Goal: Information Seeking & Learning: Learn about a topic

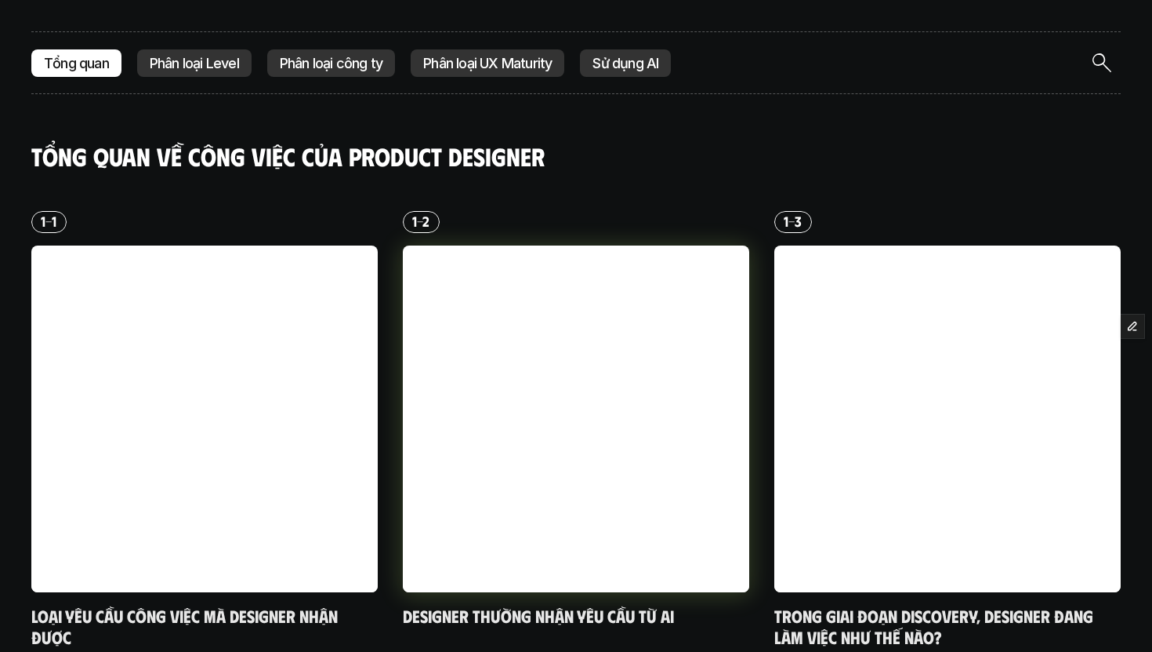
scroll to position [452, 0]
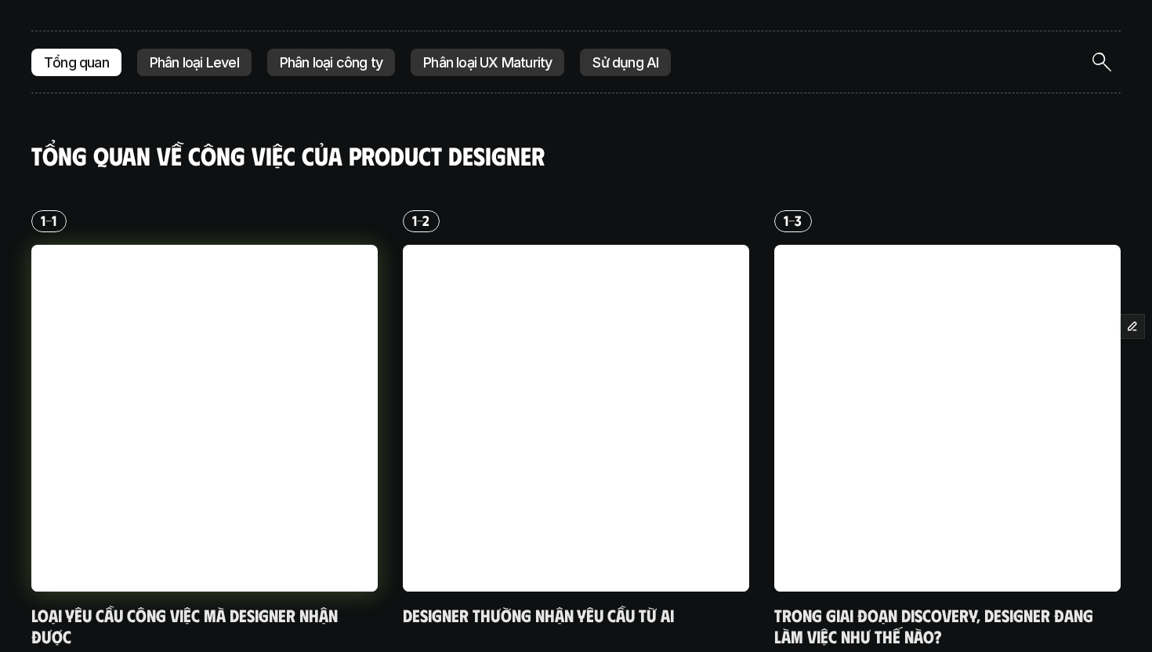
click at [423, 294] on div at bounding box center [576, 418] width 347 height 347
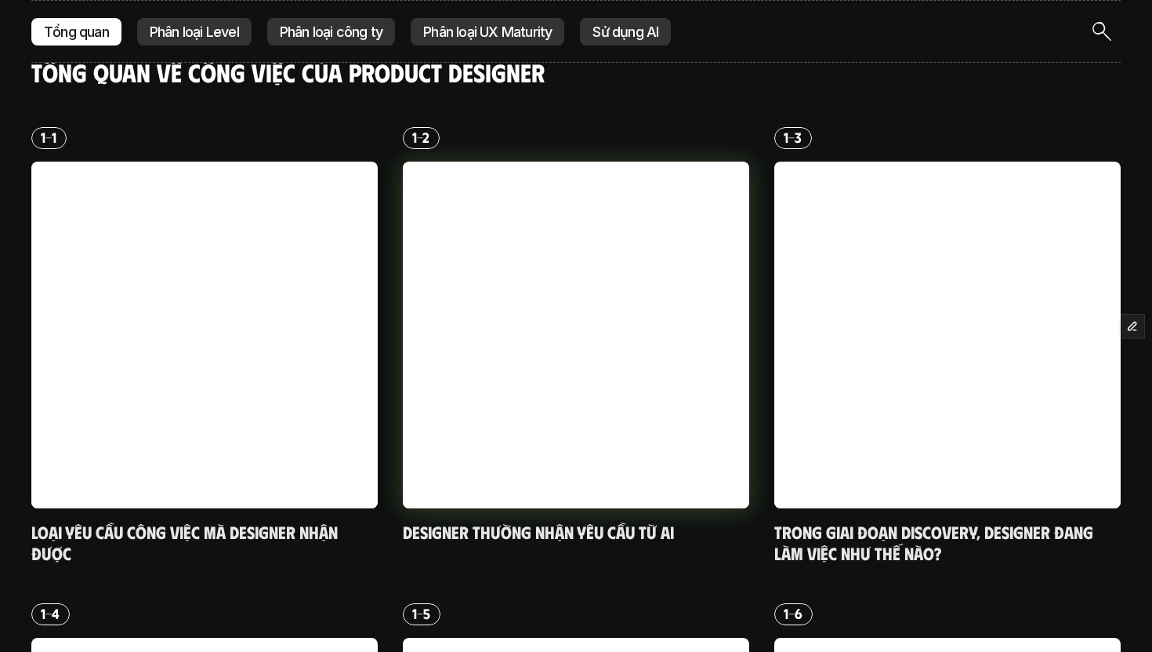
scroll to position [537, 0]
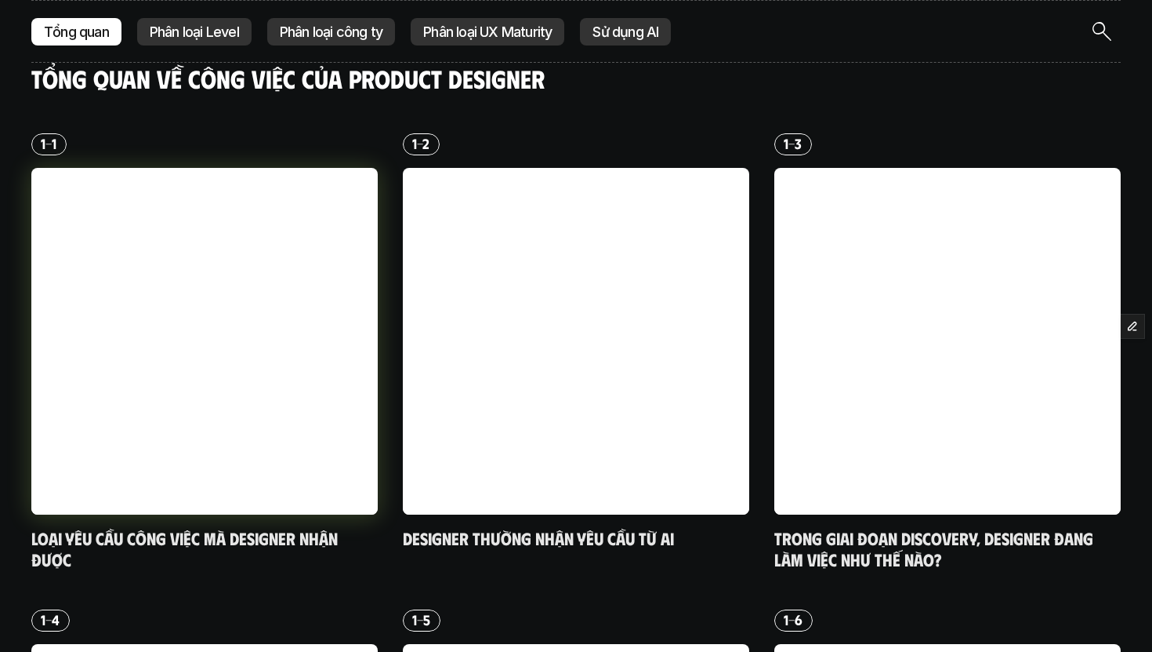
scroll to position [507, 0]
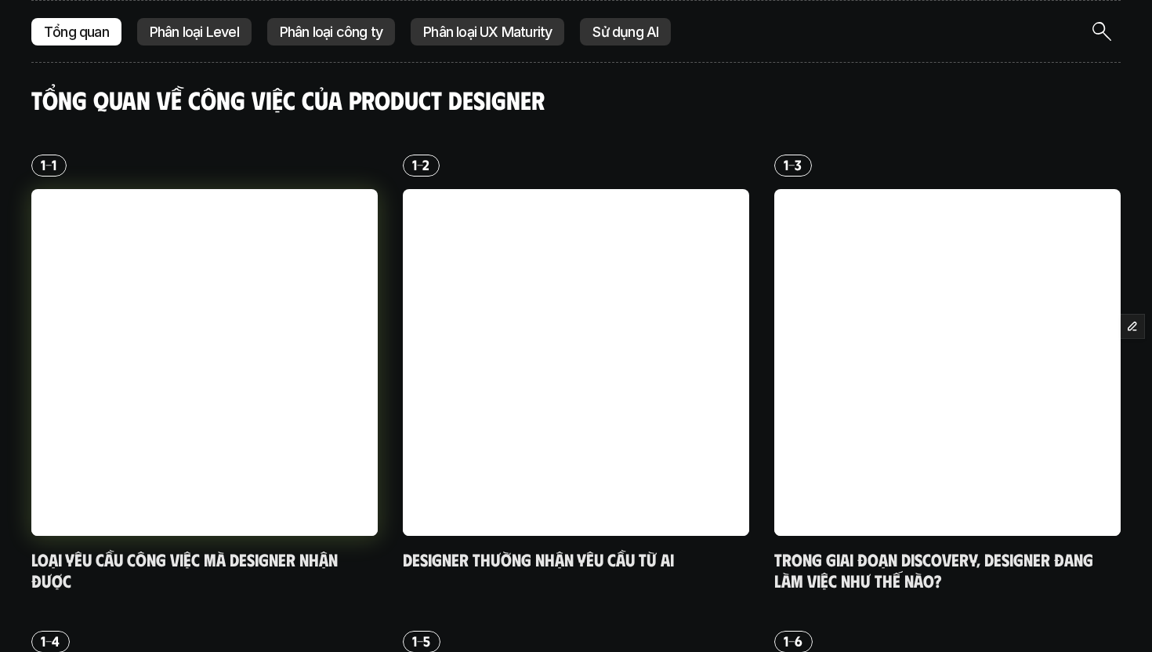
click at [325, 368] on div at bounding box center [204, 362] width 347 height 347
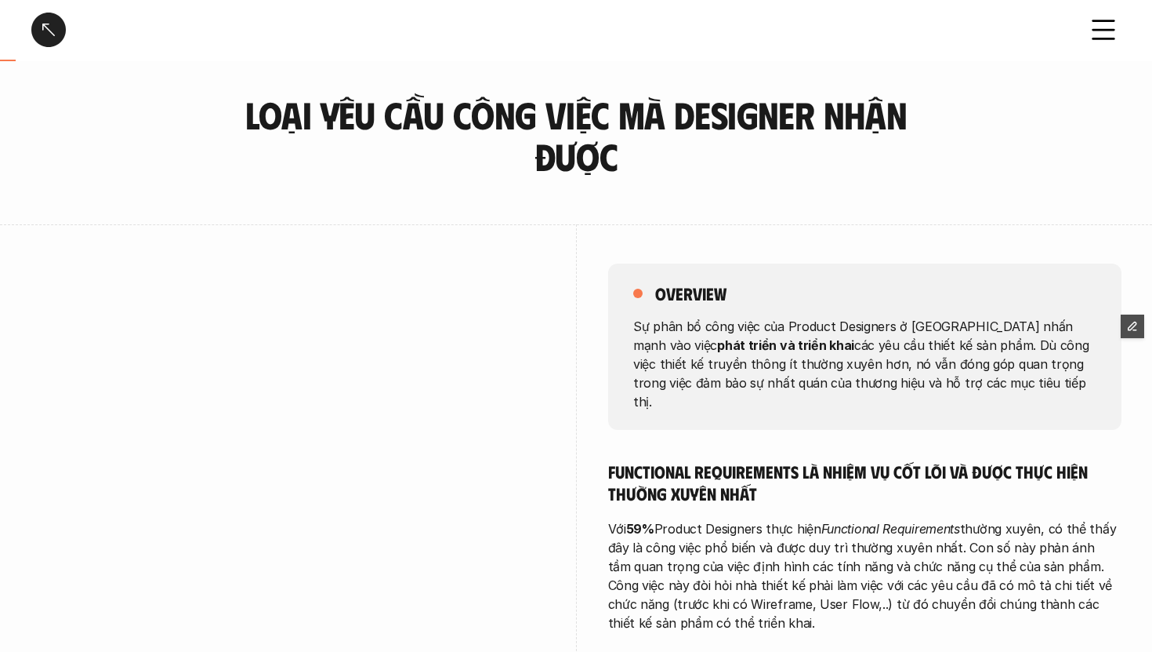
click at [1132, 323] on icon "button" at bounding box center [1132, 326] width 11 height 11
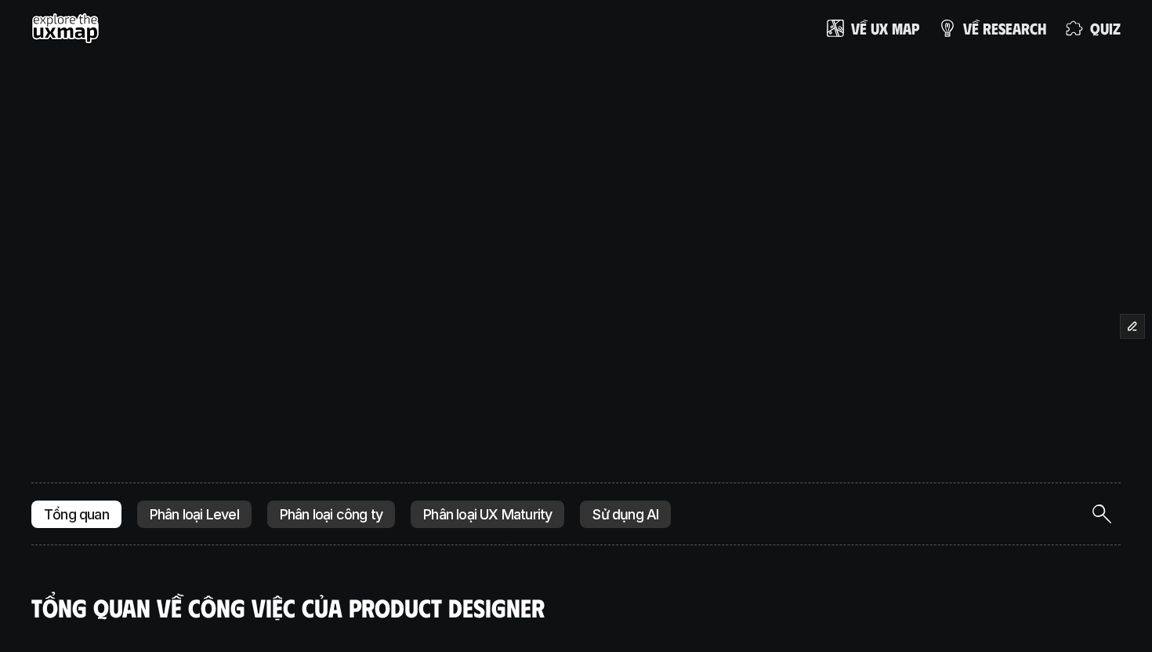
scroll to position [507, 0]
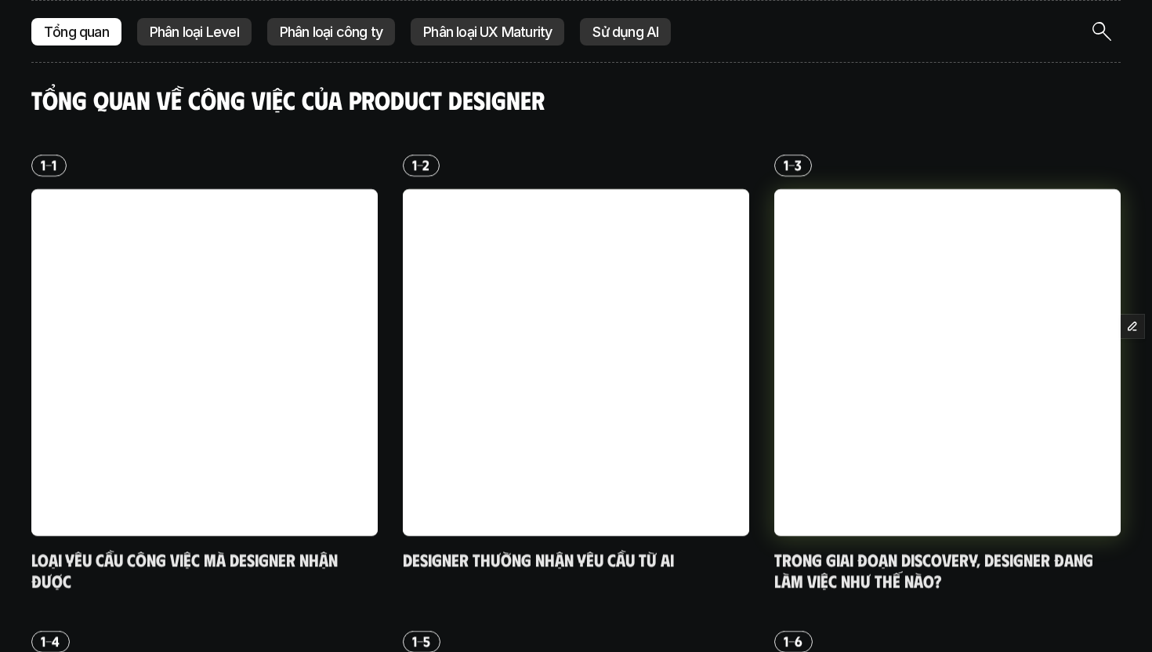
click at [870, 342] on div at bounding box center [948, 362] width 347 height 347
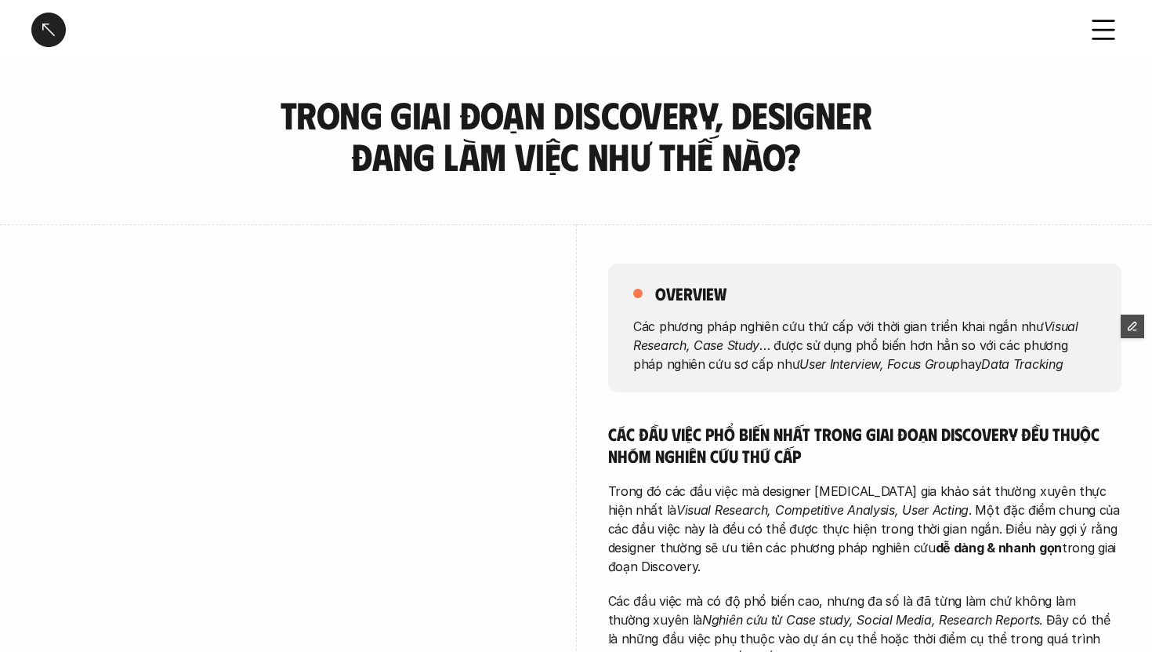
scroll to position [507, 0]
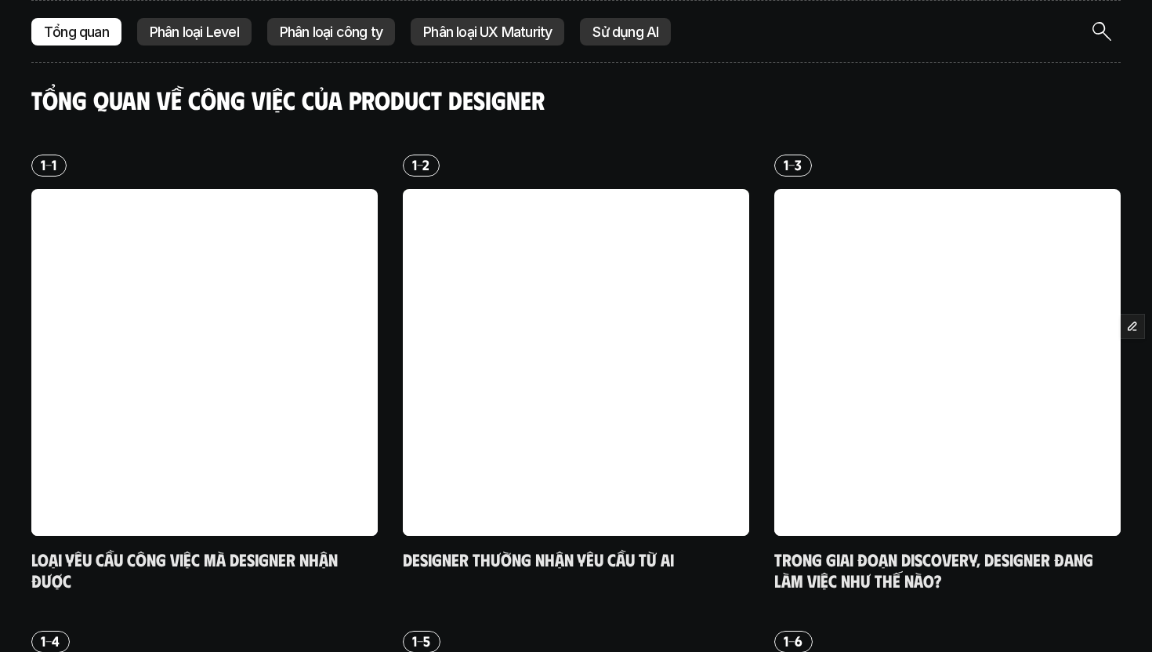
click at [187, 30] on p "Phân loại Level" at bounding box center [194, 32] width 89 height 16
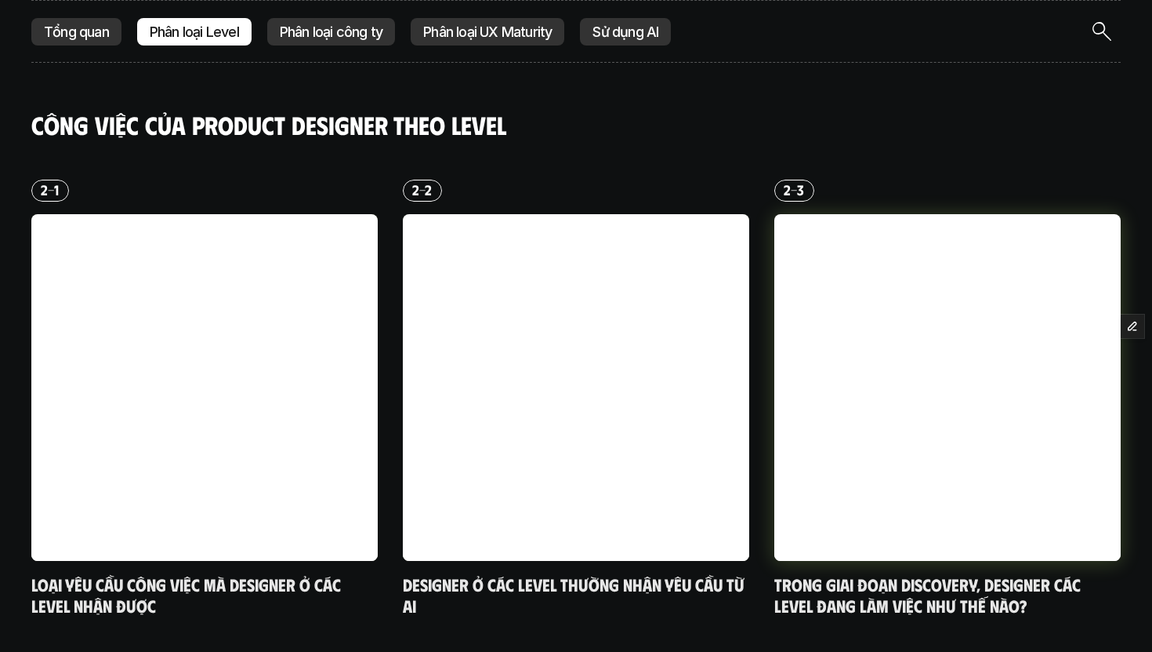
click at [804, 386] on div at bounding box center [948, 387] width 347 height 347
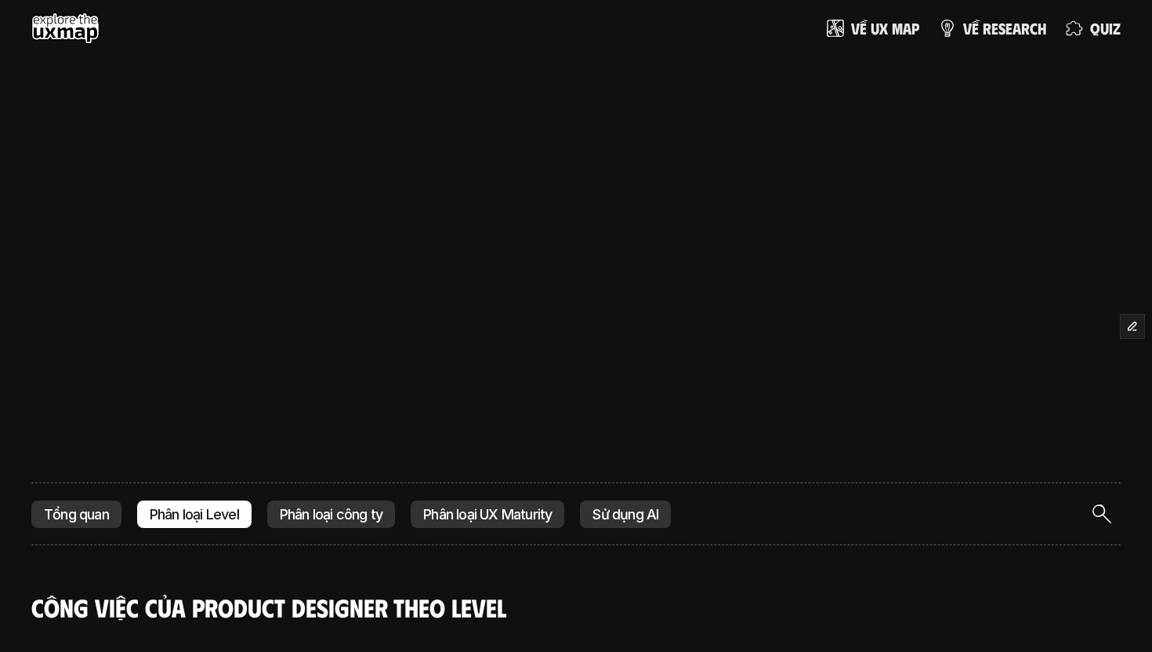
scroll to position [482, 0]
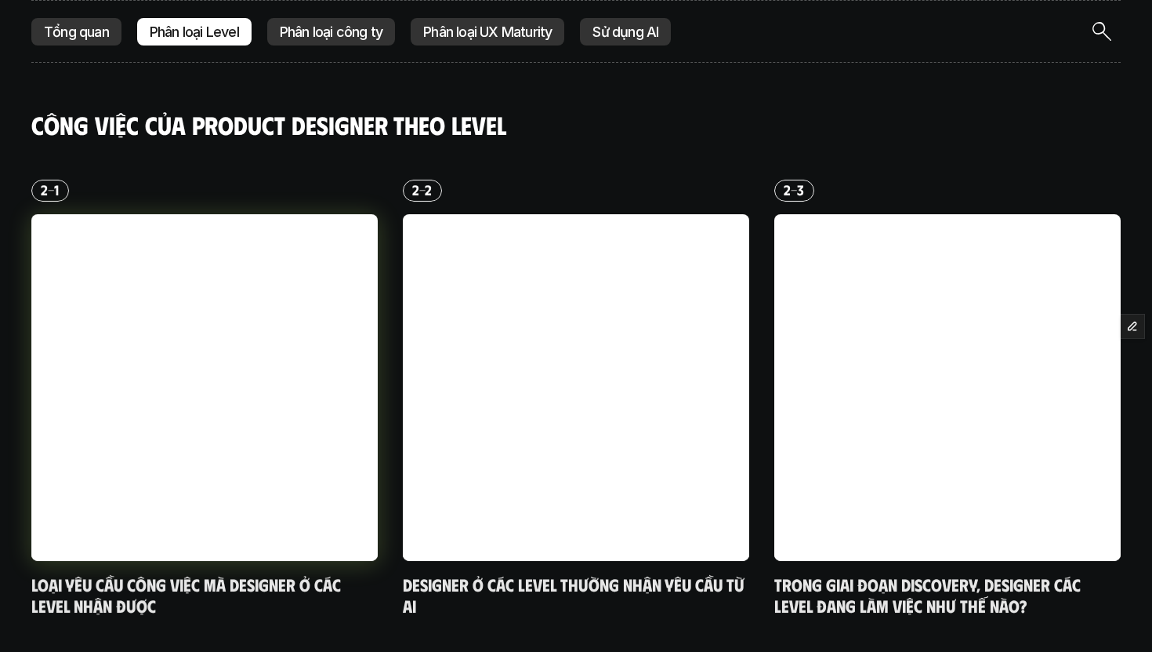
click at [219, 378] on div at bounding box center [204, 387] width 347 height 347
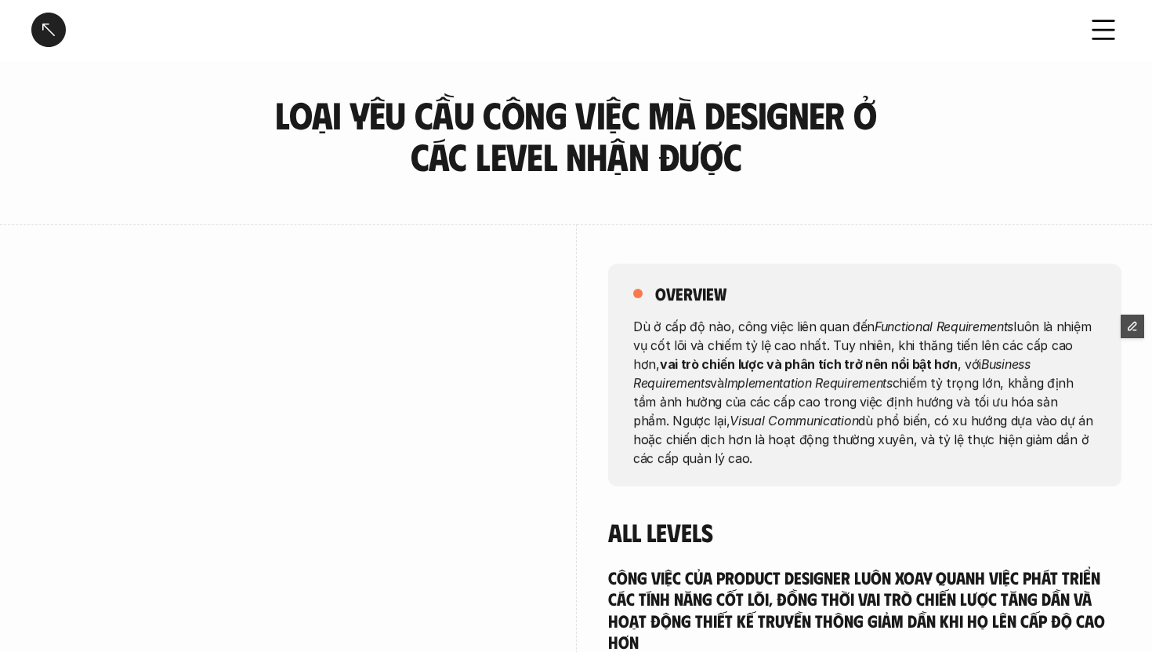
click at [55, 30] on div at bounding box center [48, 30] width 34 height 34
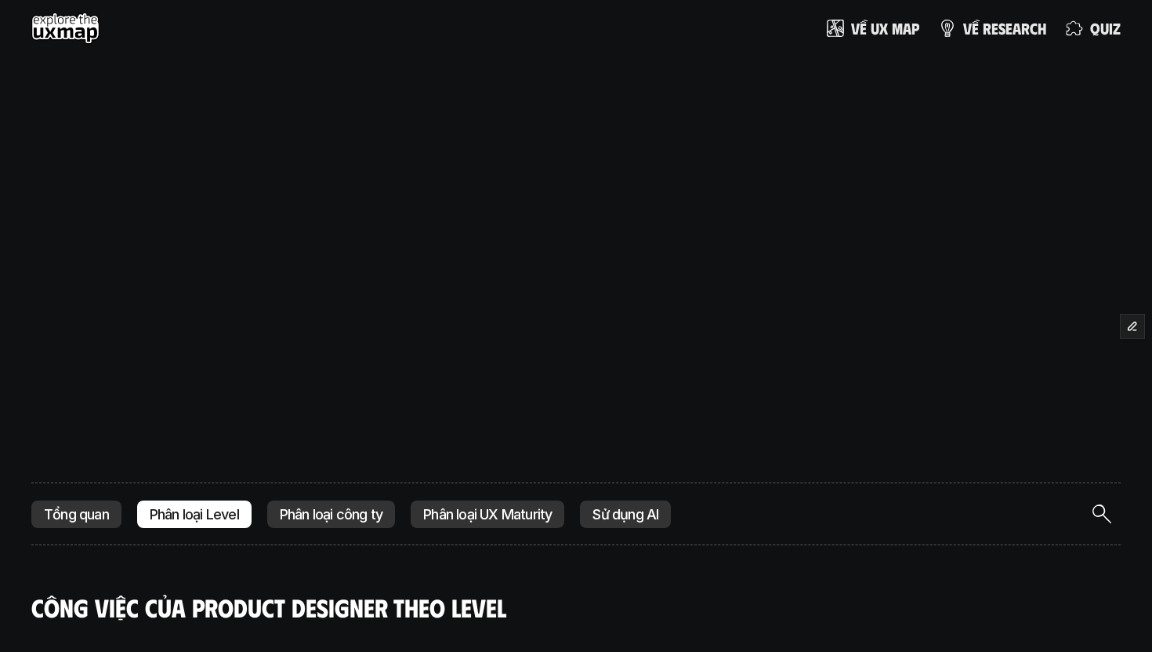
scroll to position [482, 0]
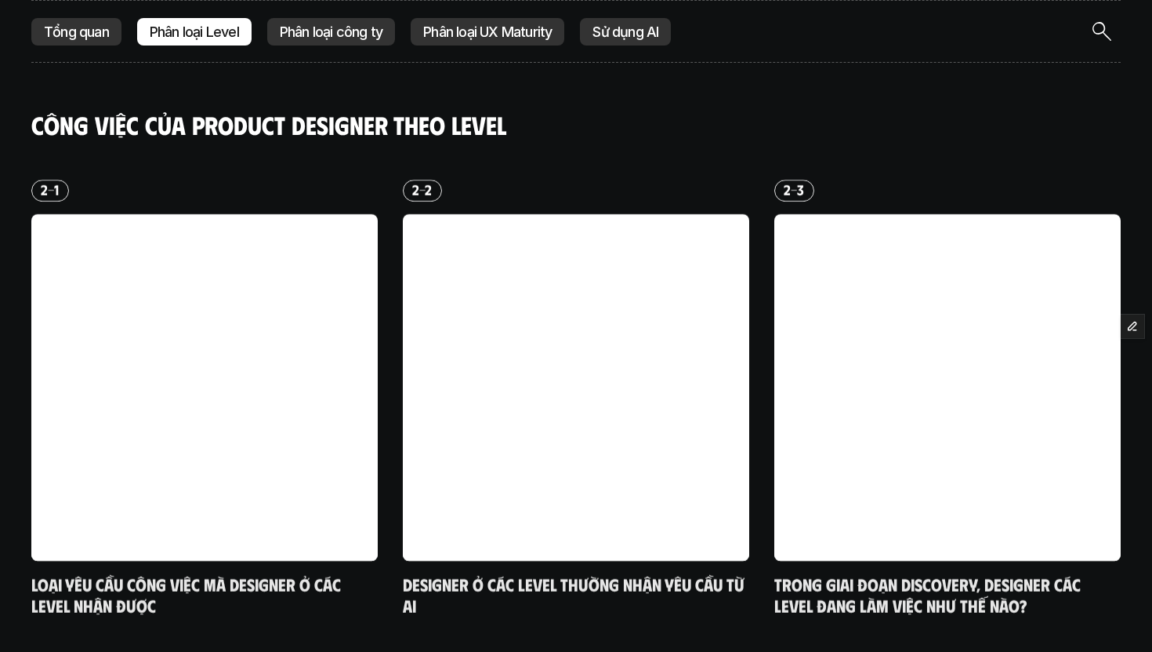
click at [77, 34] on p "Tổng quan" at bounding box center [76, 32] width 65 height 16
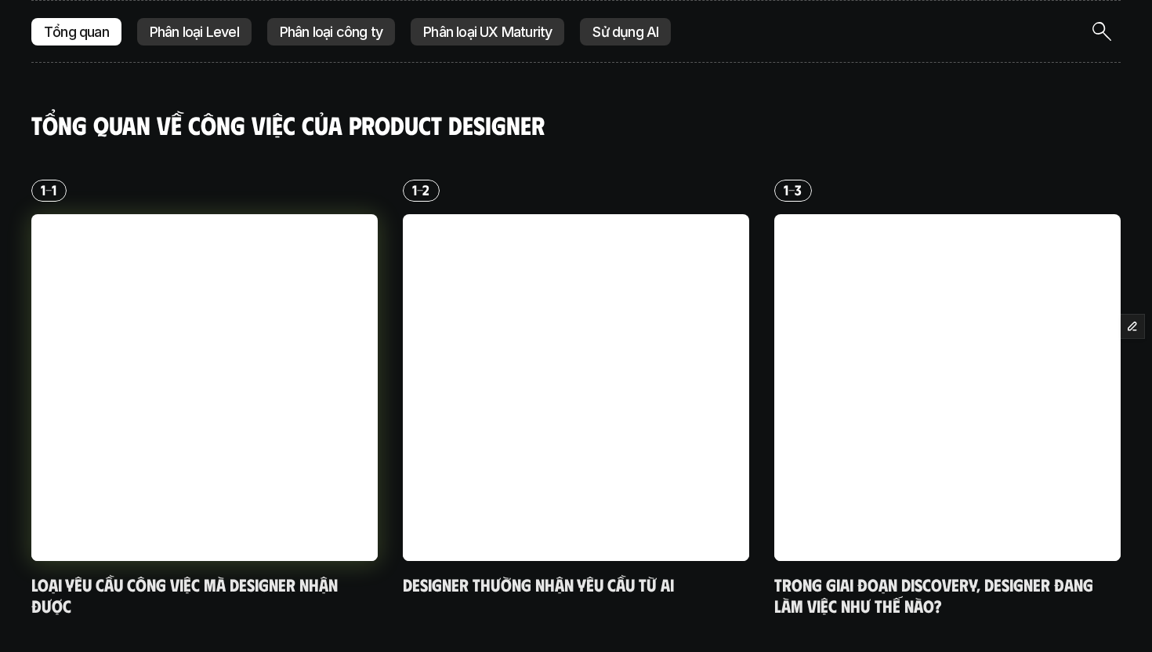
click at [227, 387] on div at bounding box center [204, 387] width 347 height 347
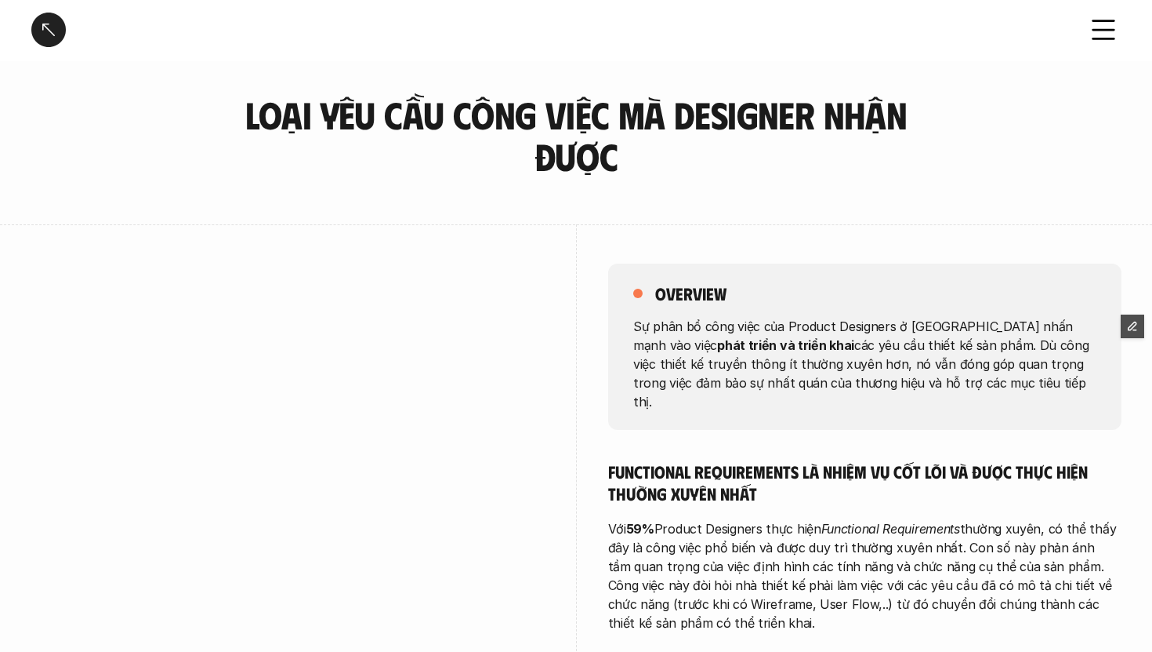
click at [735, 402] on div "overview Sự phân bổ công việc của Product Designers ở [GEOGRAPHIC_DATA] nhấn mạ…" at bounding box center [865, 346] width 514 height 166
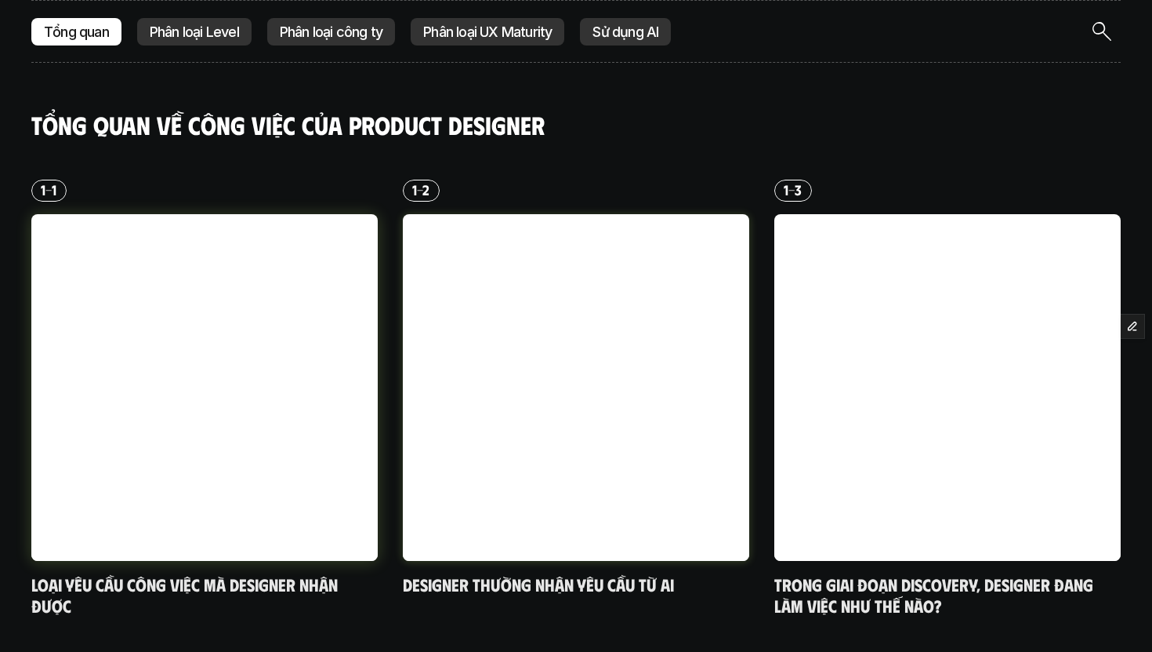
click at [292, 310] on div at bounding box center [204, 387] width 347 height 347
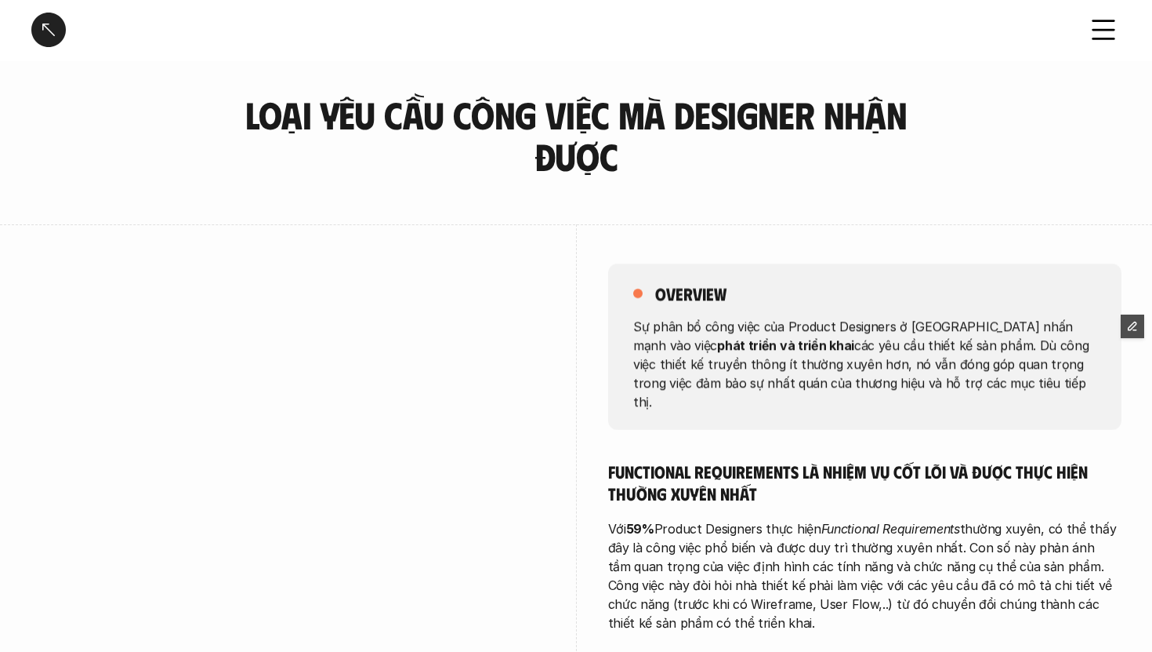
click at [1083, 369] on p "Sự phân bổ công việc của Product Designers ở [GEOGRAPHIC_DATA] nhấn mạnh vào vi…" at bounding box center [864, 363] width 463 height 94
click at [1083, 367] on p "Sự phân bổ công việc của Product Designers ở [GEOGRAPHIC_DATA] nhấn mạnh vào vi…" at bounding box center [864, 363] width 463 height 94
click at [31, 42] on div at bounding box center [48, 30] width 34 height 34
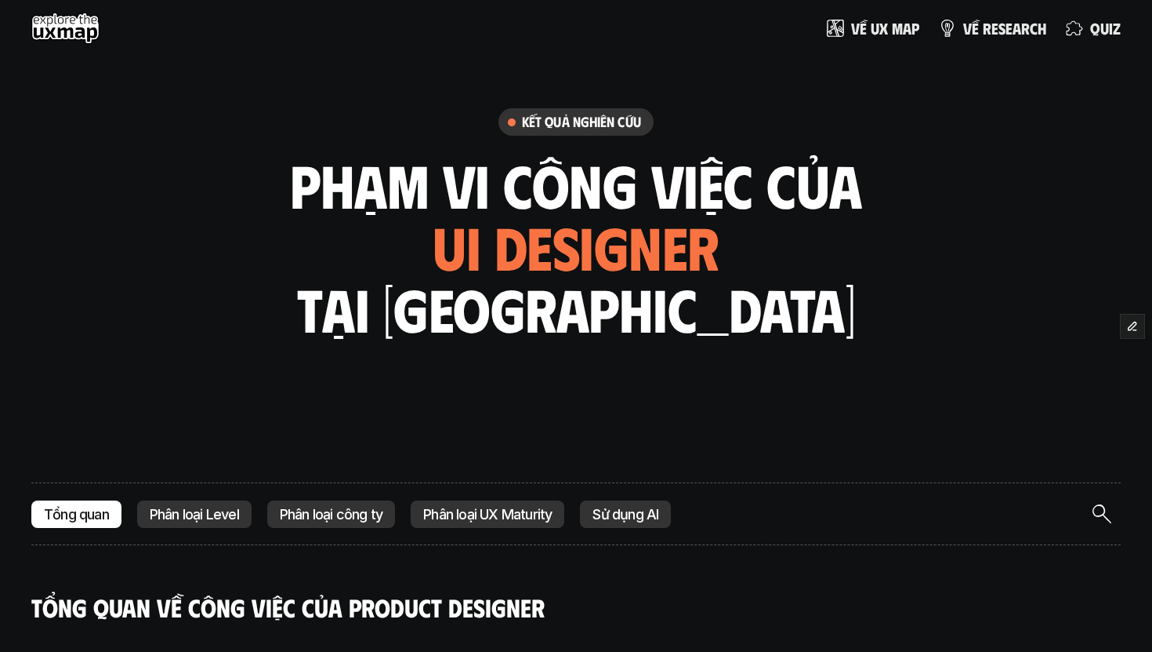
scroll to position [482, 0]
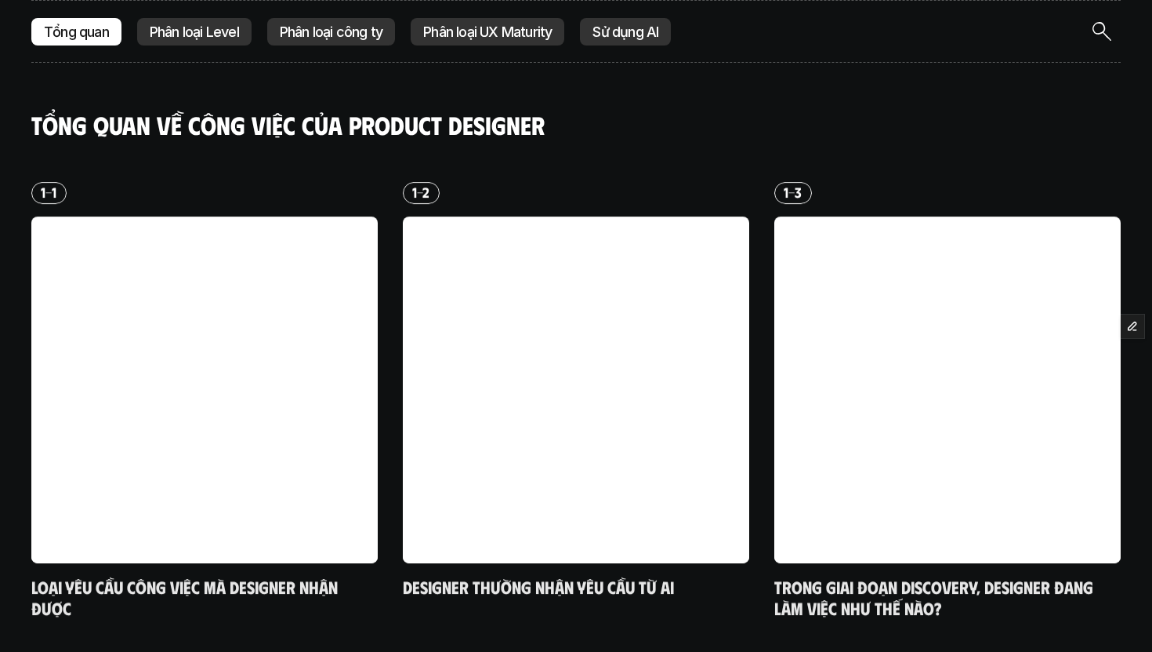
click at [44, 31] on p "Tổng quan" at bounding box center [76, 32] width 65 height 16
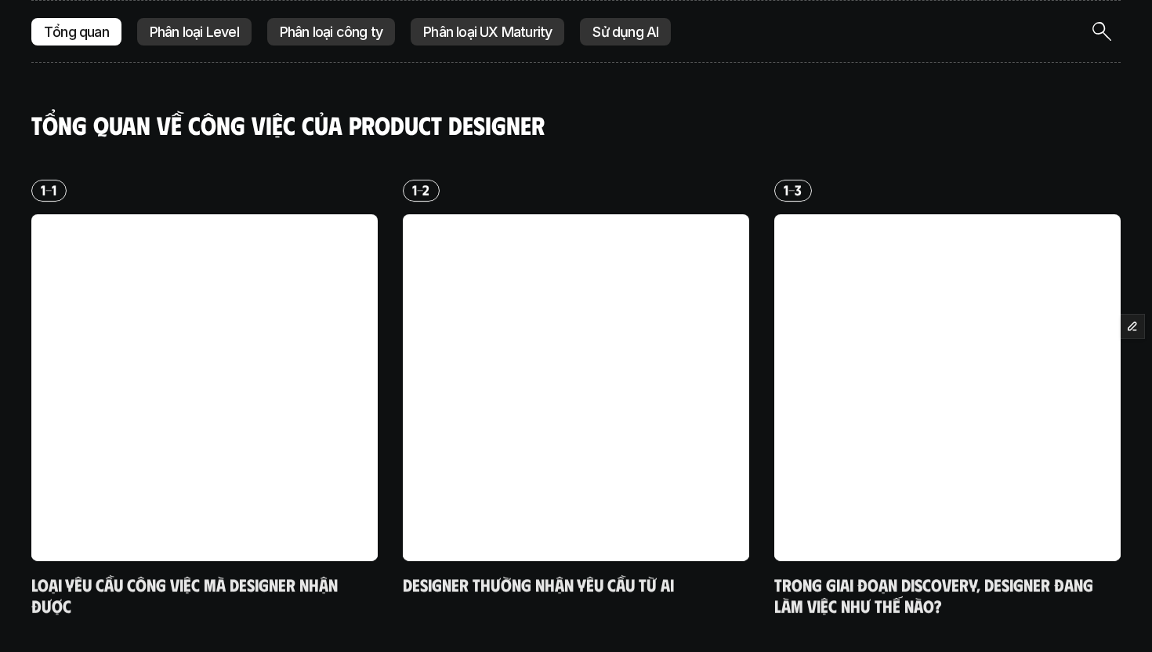
click at [326, 40] on div "Phân loại công ty" at bounding box center [331, 32] width 128 height 28
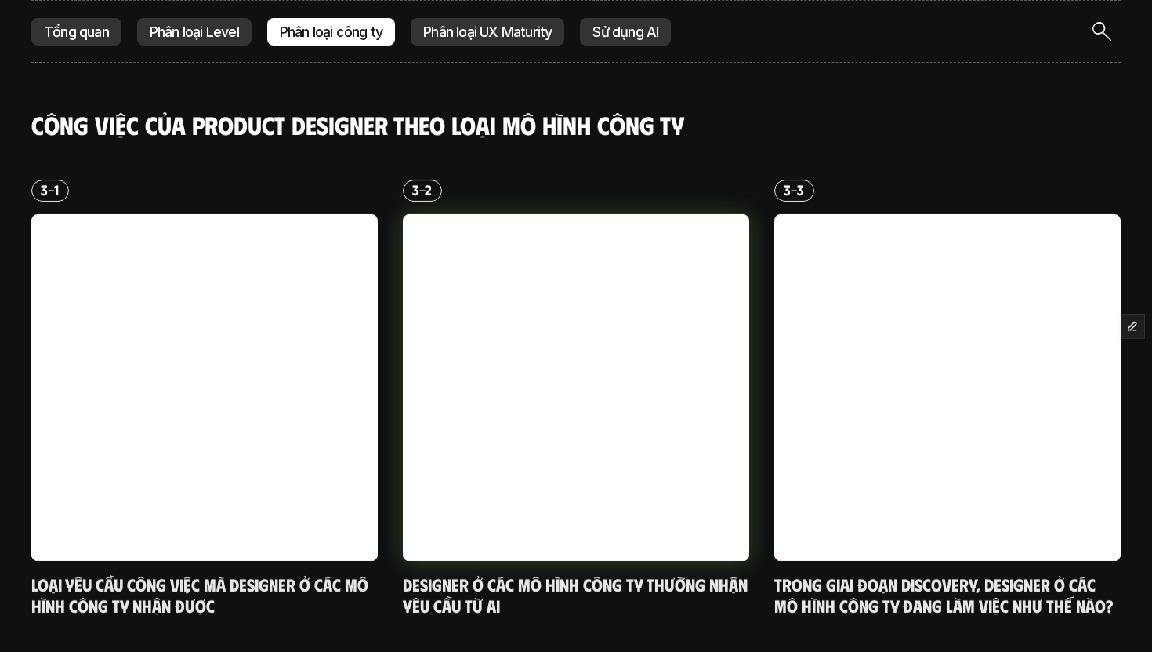
click at [548, 370] on div at bounding box center [576, 387] width 347 height 347
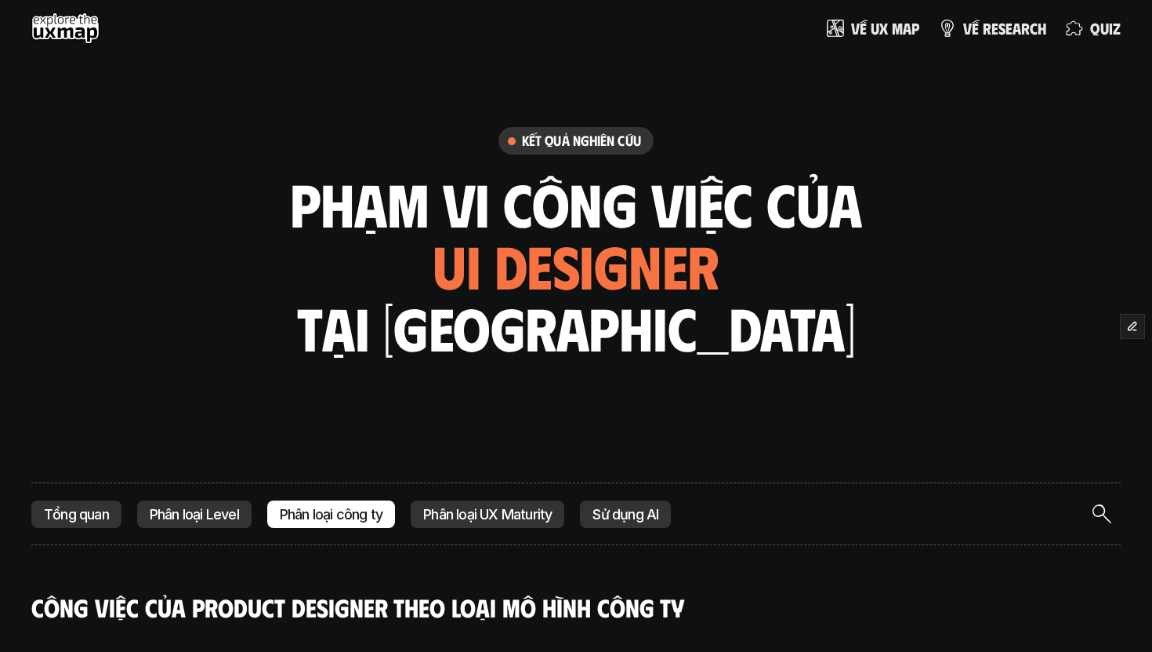
click at [675, 343] on h1 "tại [GEOGRAPHIC_DATA]" at bounding box center [576, 328] width 559 height 66
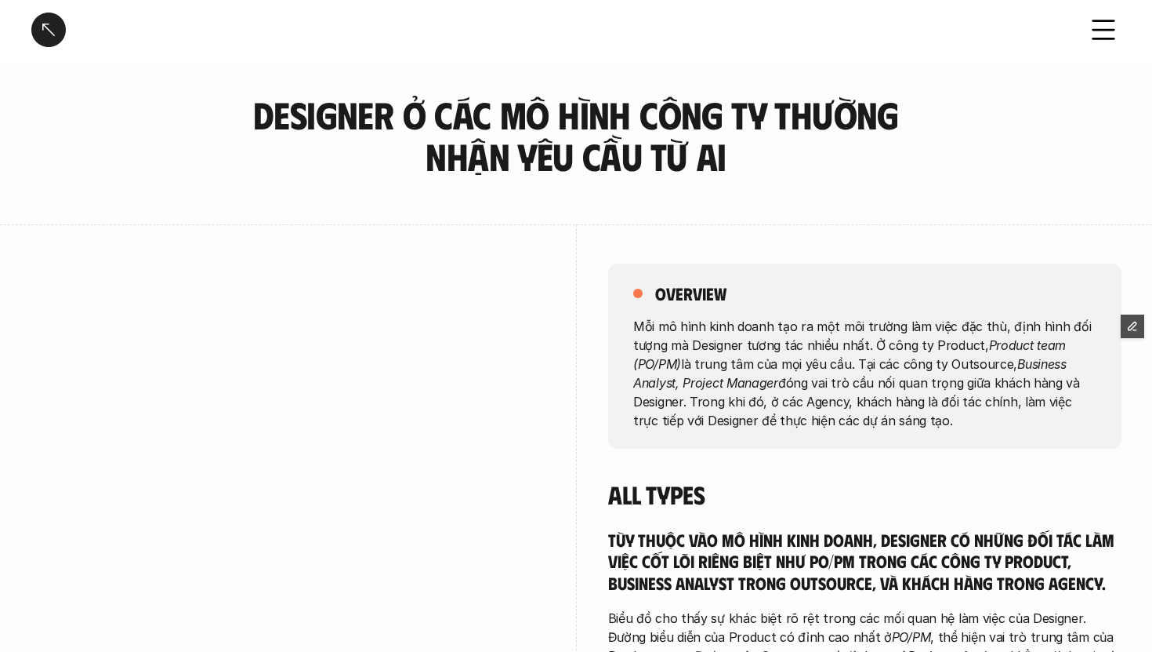
scroll to position [482, 0]
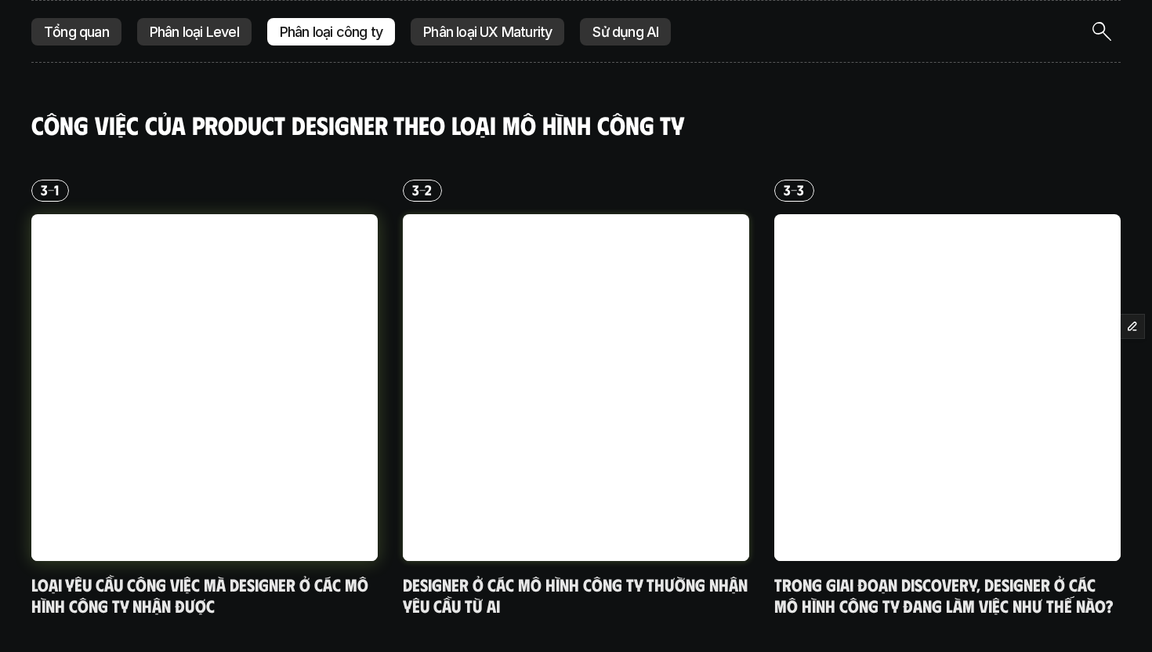
click at [285, 351] on div at bounding box center [204, 387] width 347 height 347
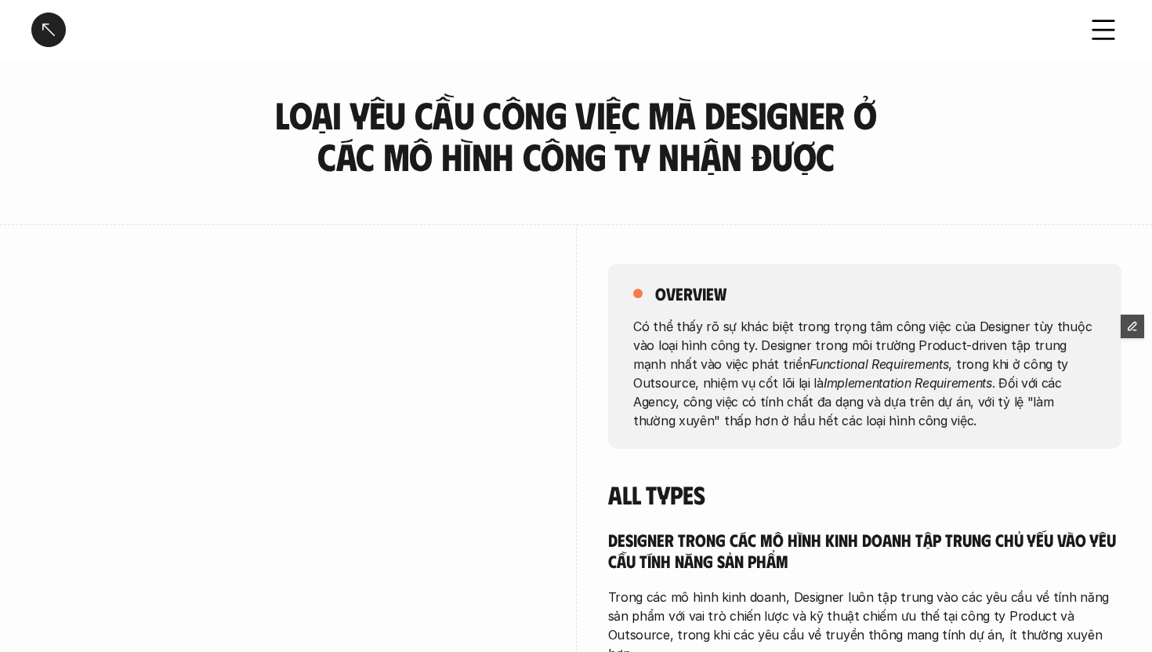
click at [793, 393] on p "Có thể thấy rõ sự khác biệt trong trọng tâm công việc của Designer tùy thuộc và…" at bounding box center [864, 372] width 463 height 113
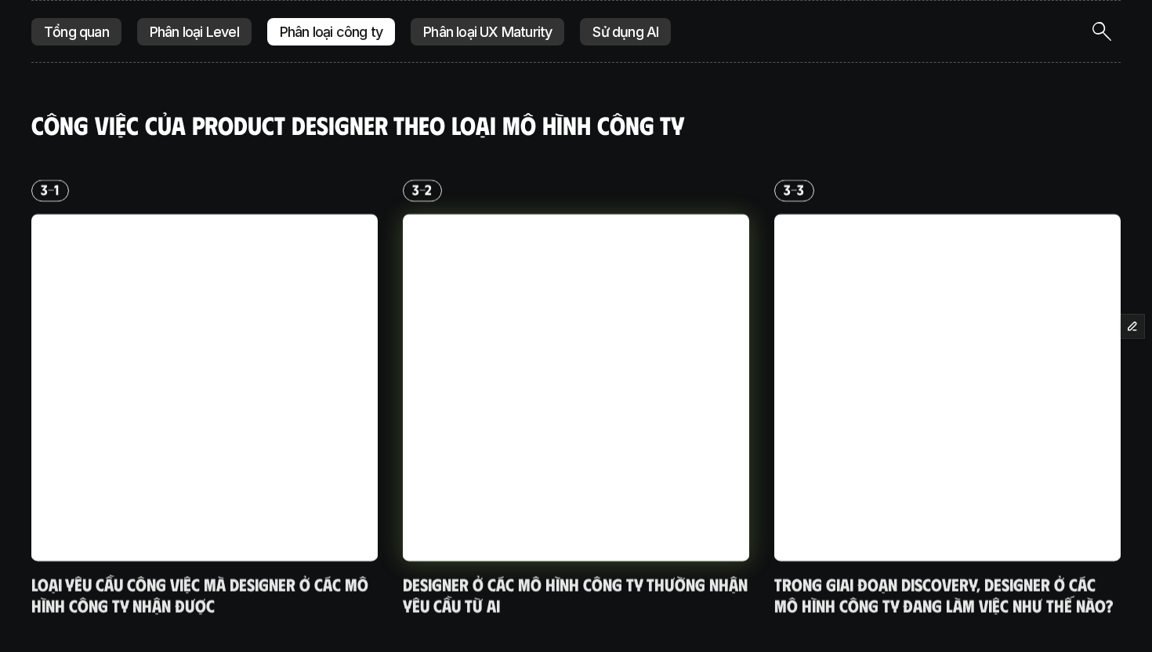
click at [504, 363] on div at bounding box center [576, 387] width 347 height 347
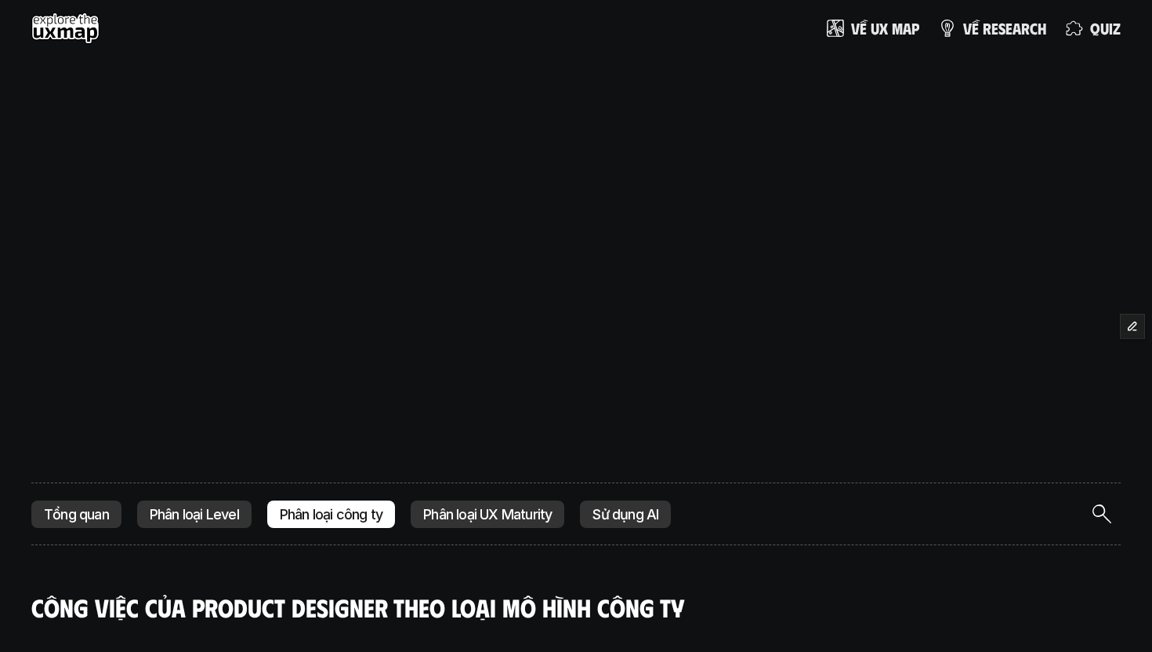
scroll to position [482, 0]
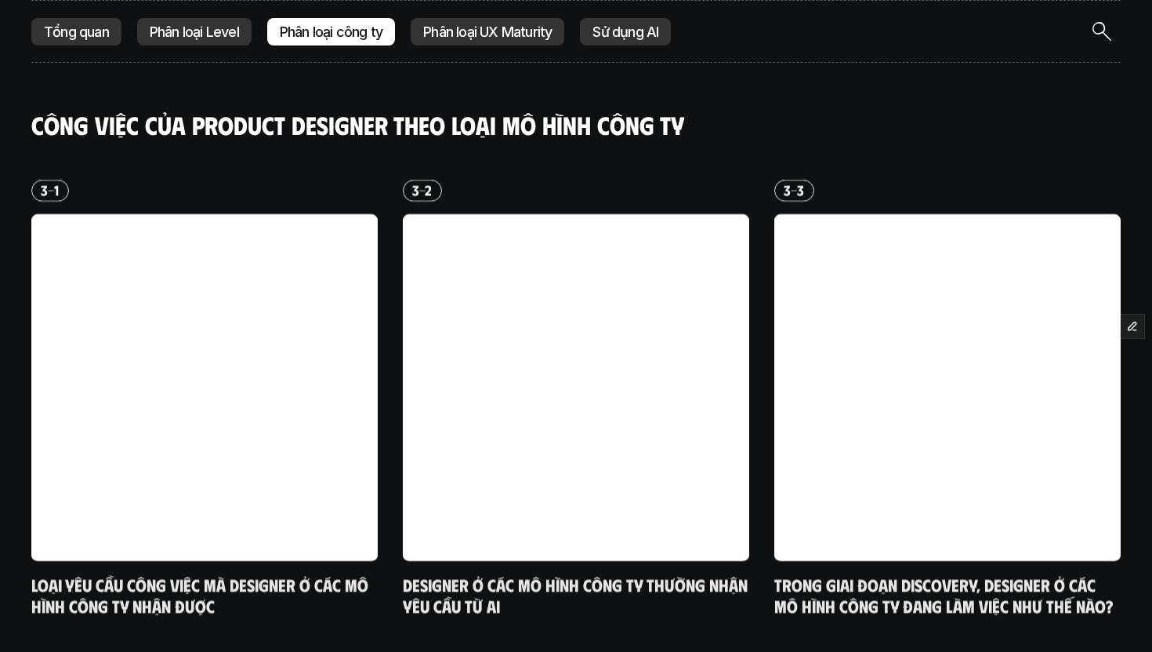
click at [65, 25] on p "Tổng quan" at bounding box center [76, 32] width 65 height 16
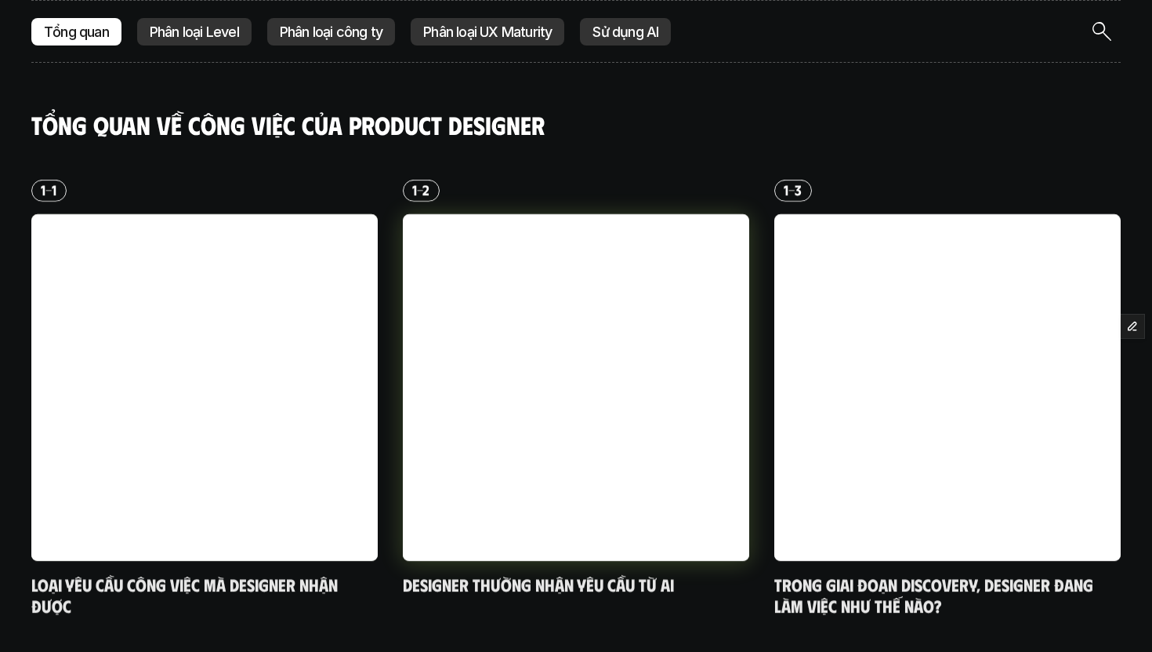
click at [495, 387] on div at bounding box center [576, 387] width 347 height 347
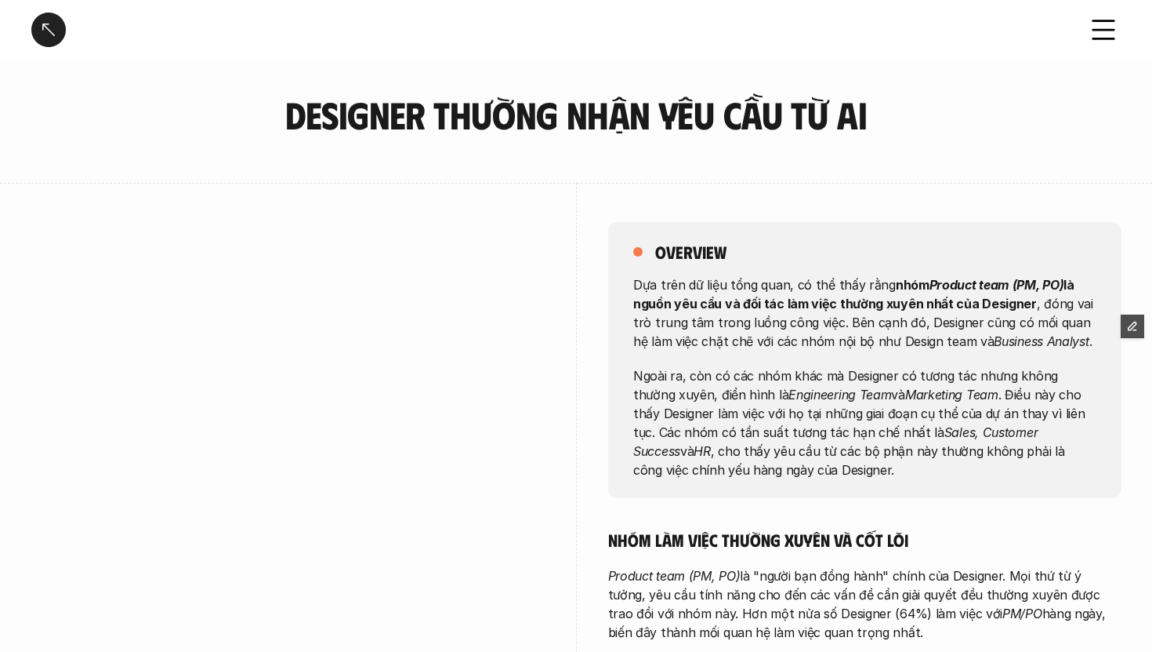
click at [478, 10] on div "Designer thường nhận yêu cầu từ ai" at bounding box center [576, 30] width 1152 height 60
